Goal: Task Accomplishment & Management: Use online tool/utility

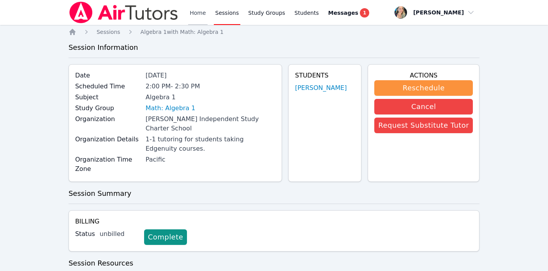
click at [201, 12] on link "Home" at bounding box center [197, 12] width 19 height 25
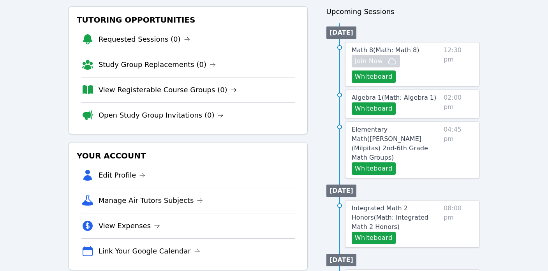
scroll to position [90, 0]
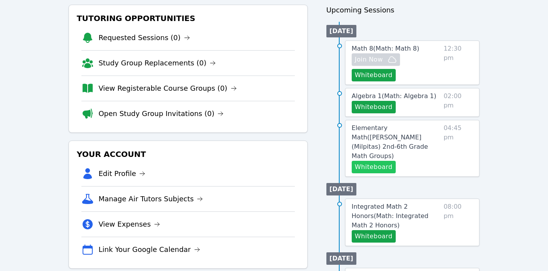
click at [357, 161] on button "Whiteboard" at bounding box center [374, 167] width 44 height 12
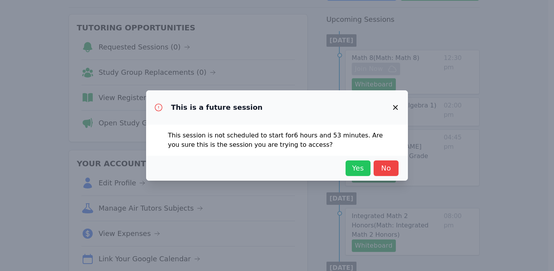
click at [357, 170] on span "Yes" at bounding box center [357, 168] width 17 height 11
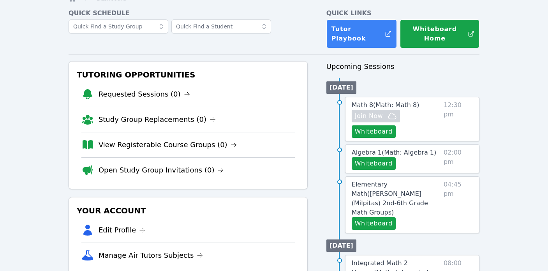
scroll to position [0, 0]
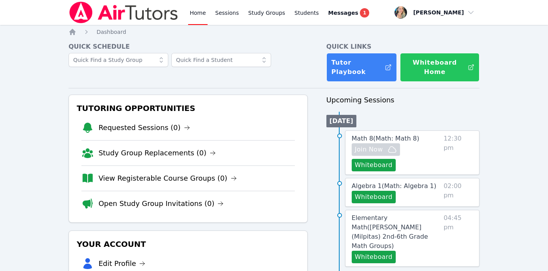
click at [429, 62] on button "Whiteboard Home" at bounding box center [439, 67] width 79 height 29
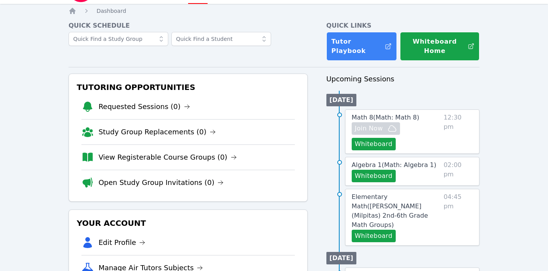
scroll to position [33, 0]
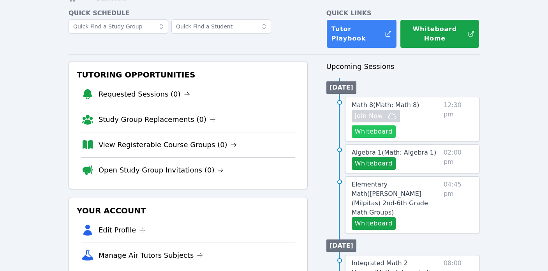
click at [358, 133] on button "Whiteboard" at bounding box center [374, 131] width 44 height 12
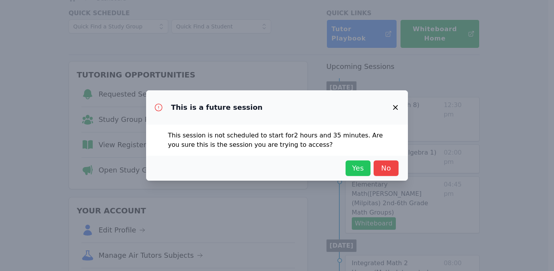
click at [352, 169] on span "Yes" at bounding box center [357, 168] width 17 height 11
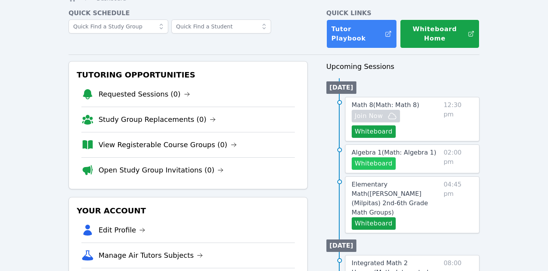
click at [367, 167] on button "Whiteboard" at bounding box center [374, 163] width 44 height 12
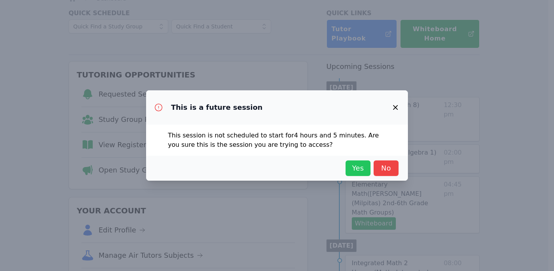
click at [358, 173] on span "Yes" at bounding box center [357, 168] width 17 height 11
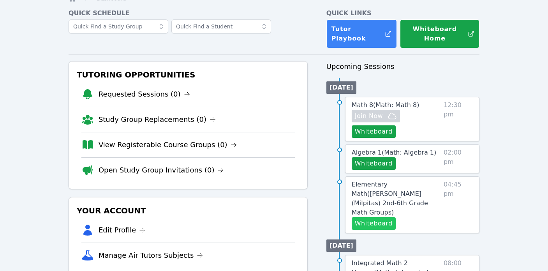
click at [369, 217] on button "Whiteboard" at bounding box center [374, 223] width 44 height 12
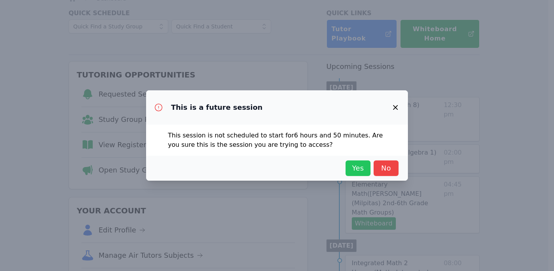
click at [355, 161] on button "Yes" at bounding box center [357, 168] width 25 height 16
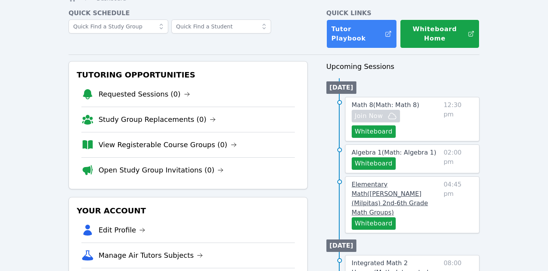
click at [413, 189] on link "Elementary Math ( Pomeroy (Milpitas) 2nd-6th Grade Math Groups )" at bounding box center [396, 198] width 89 height 37
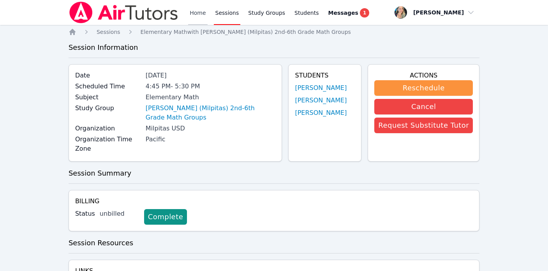
click at [192, 9] on link "Home" at bounding box center [197, 12] width 19 height 25
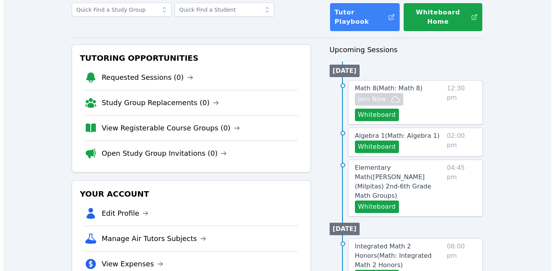
scroll to position [53, 0]
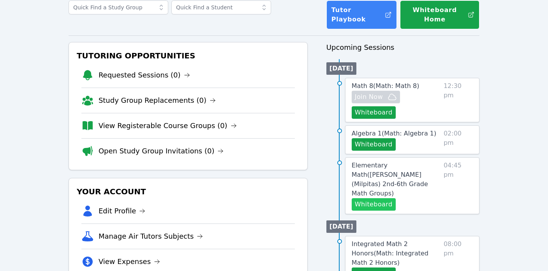
click at [377, 198] on button "Whiteboard" at bounding box center [374, 204] width 44 height 12
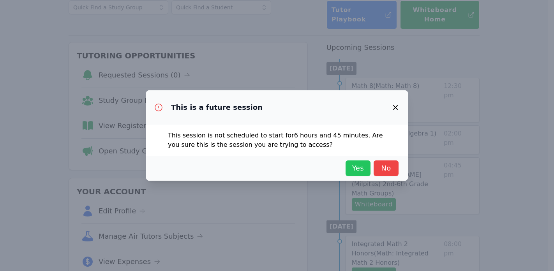
click at [354, 164] on span "Yes" at bounding box center [357, 168] width 17 height 11
